Goal: Feedback & Contribution: Submit feedback/report problem

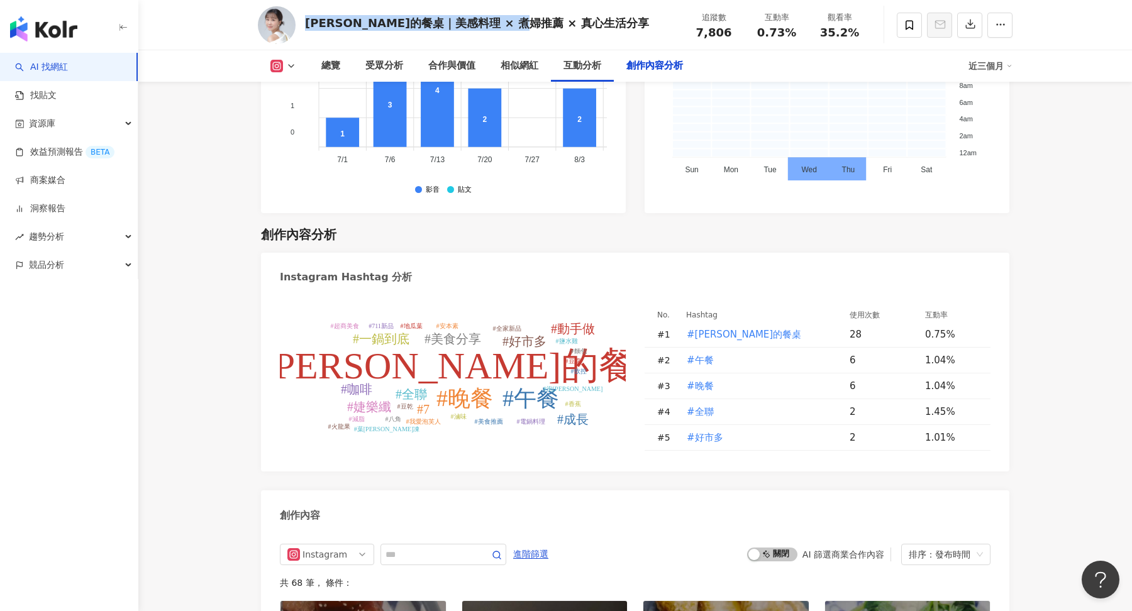
scroll to position [4309, 0]
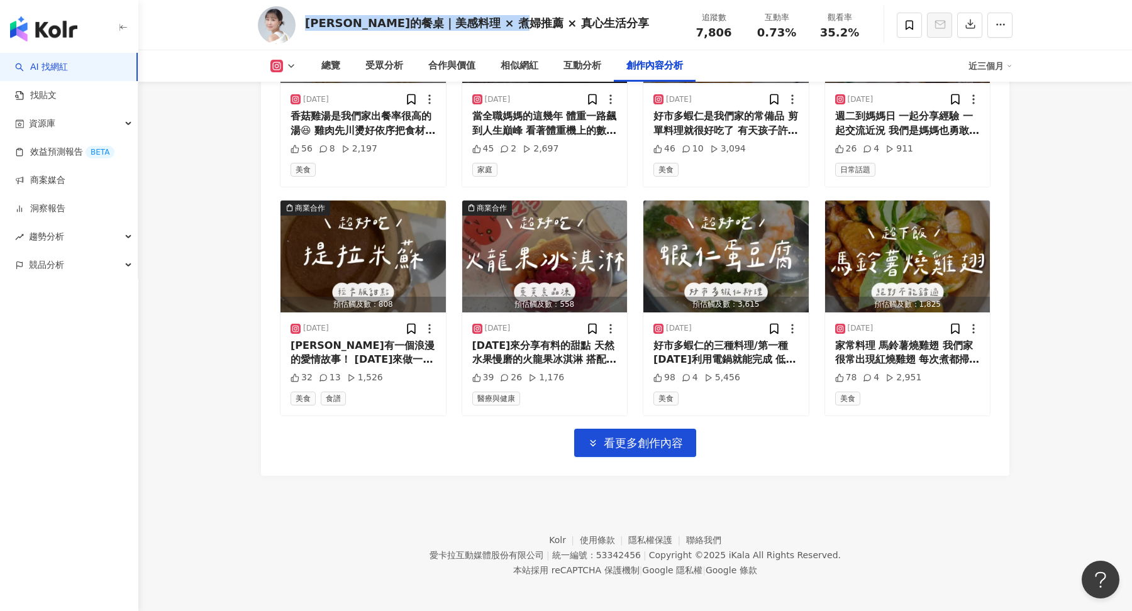
click at [61, 30] on img "button" at bounding box center [43, 28] width 67 height 25
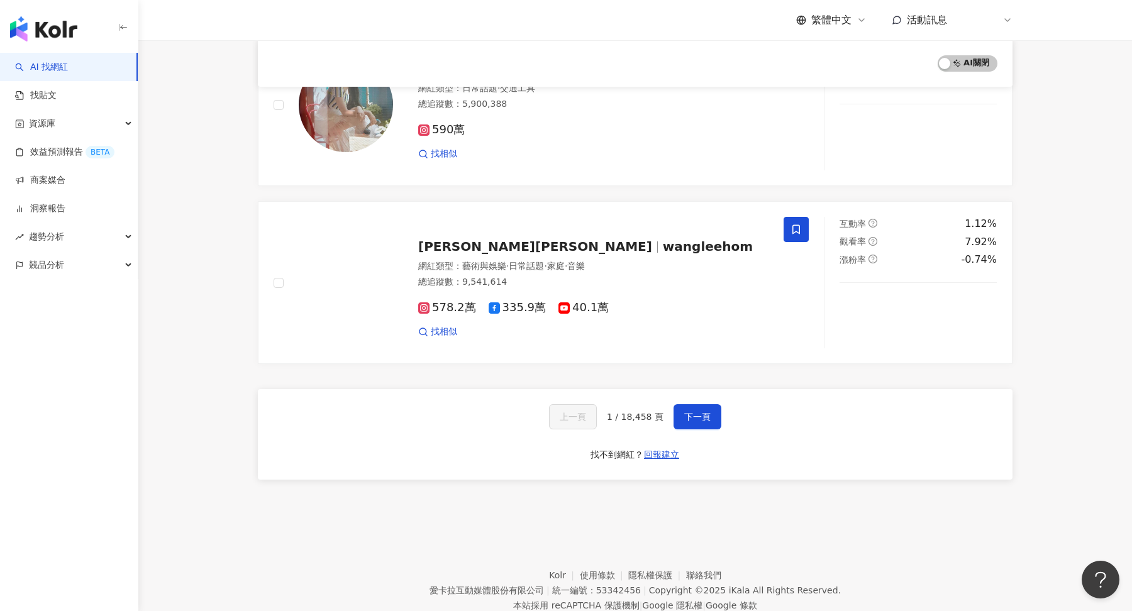
scroll to position [1987, 0]
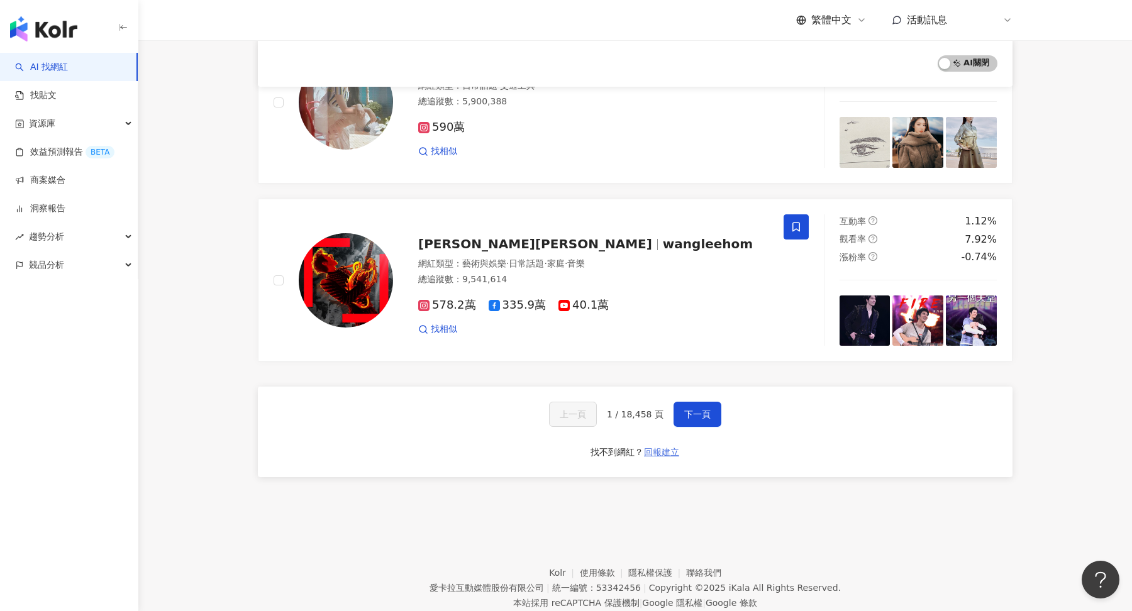
click at [645, 447] on span "回報建立" at bounding box center [661, 452] width 35 height 10
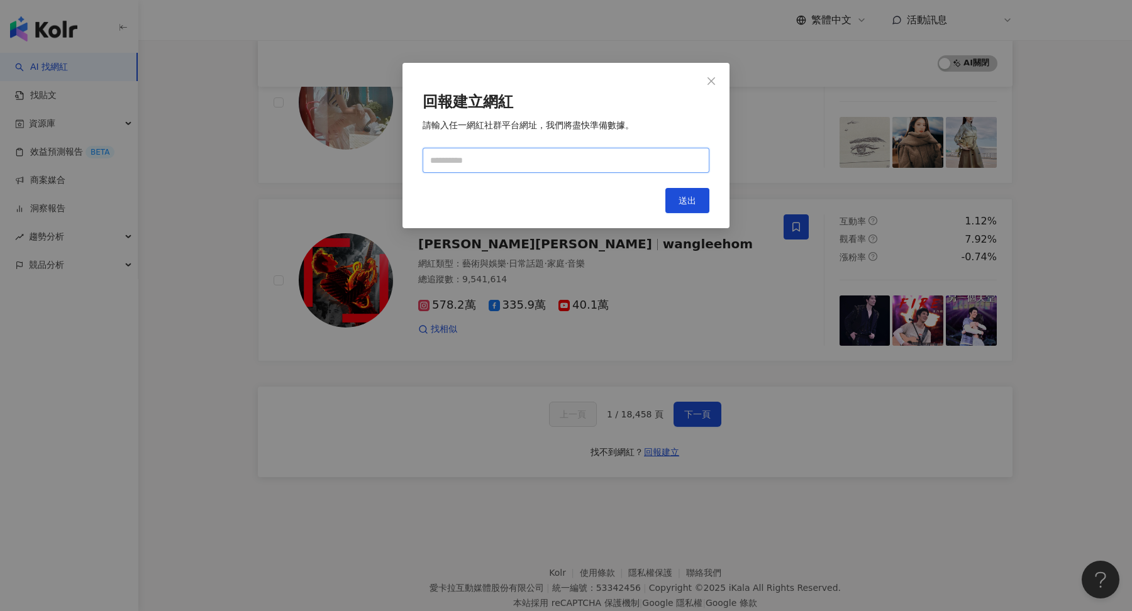
click at [622, 164] on input "text" at bounding box center [566, 160] width 287 height 25
paste input "**********"
type input "**********"
click at [681, 200] on span "送出" at bounding box center [688, 201] width 18 height 10
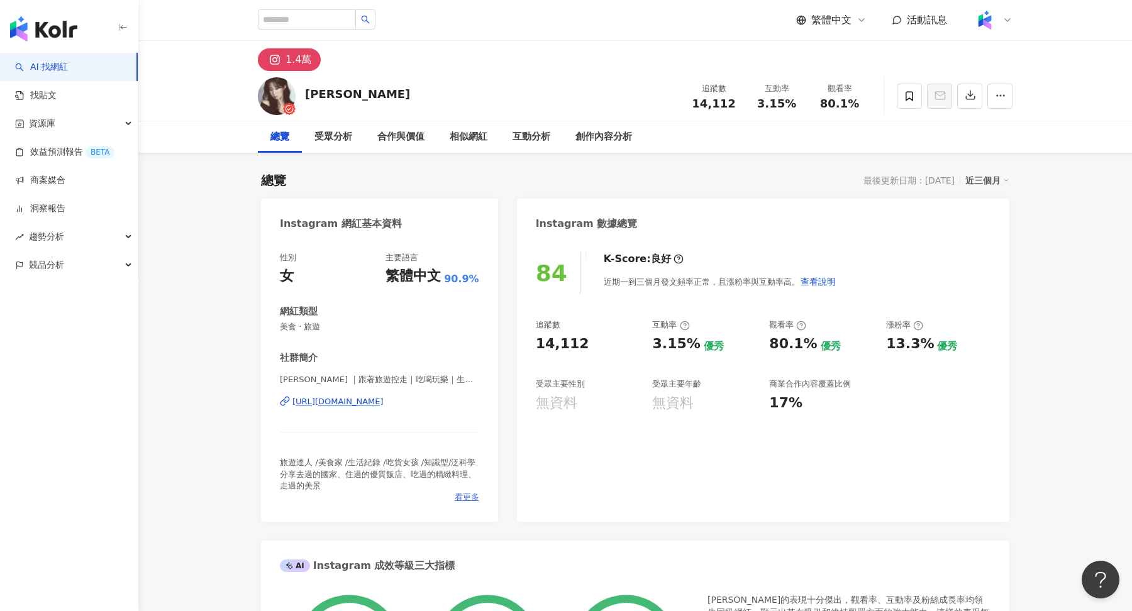
click at [472, 498] on span "看更多" at bounding box center [467, 497] width 25 height 11
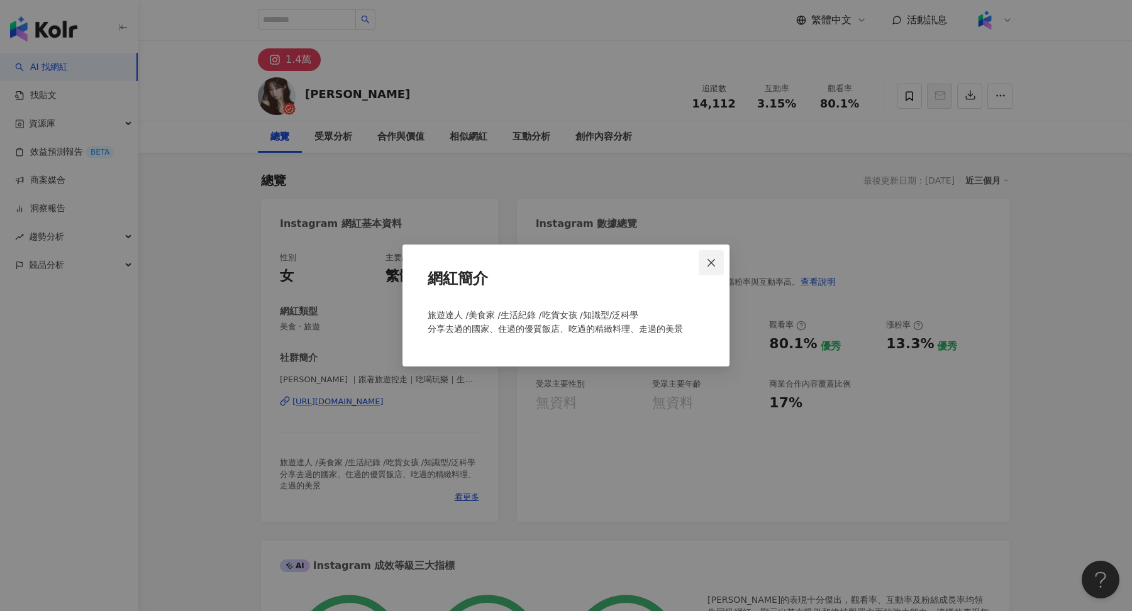
click at [706, 269] on button "Close" at bounding box center [711, 262] width 25 height 25
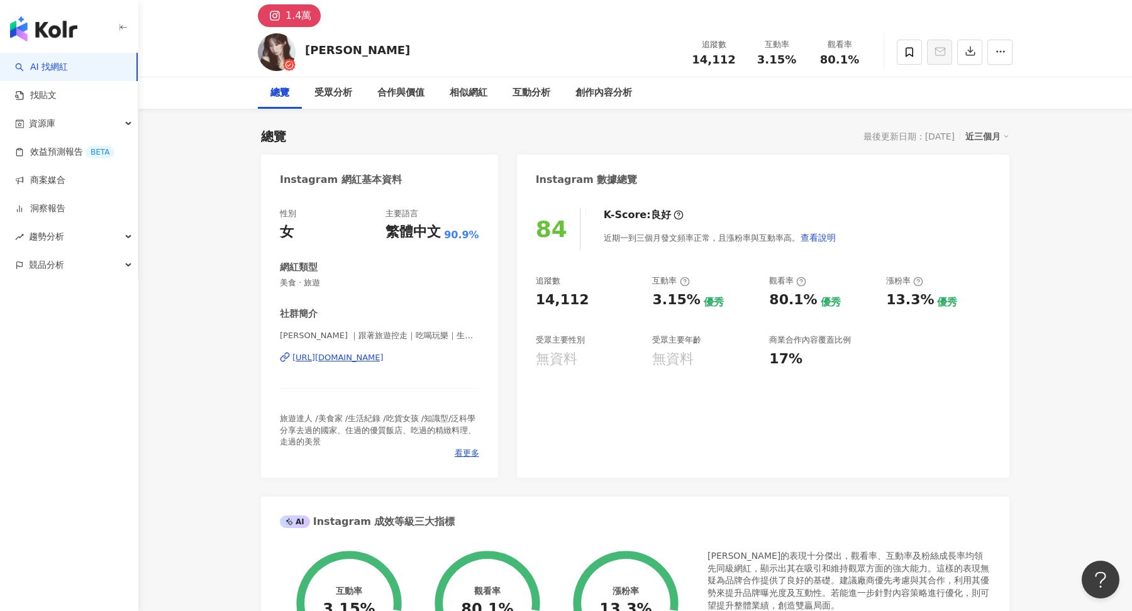
scroll to position [46, 0]
